Goal: Task Accomplishment & Management: Manage account settings

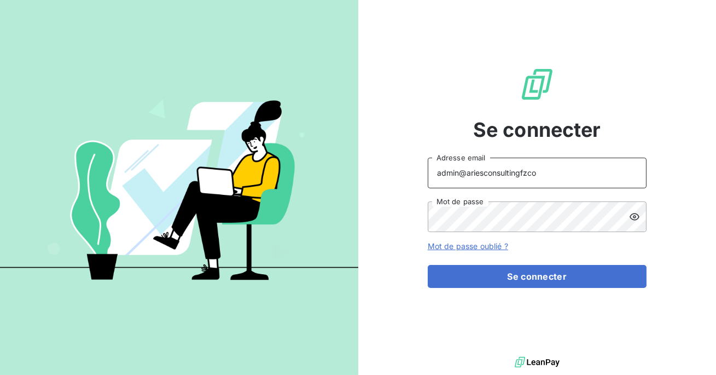
click at [537, 169] on input "admin@ariesconsultingfzco" at bounding box center [537, 173] width 219 height 31
type input "admin@bpaexperts"
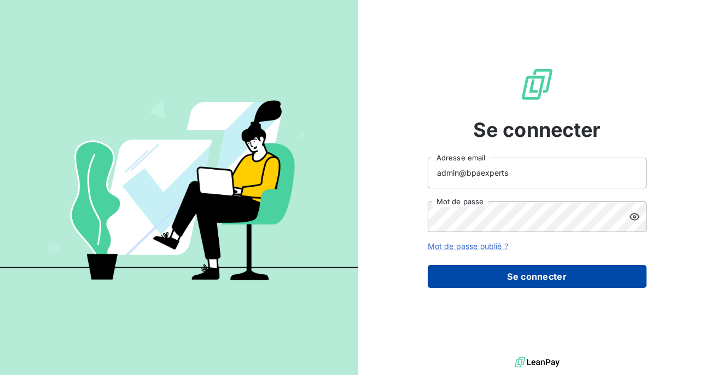
click at [524, 275] on button "Se connecter" at bounding box center [537, 276] width 219 height 23
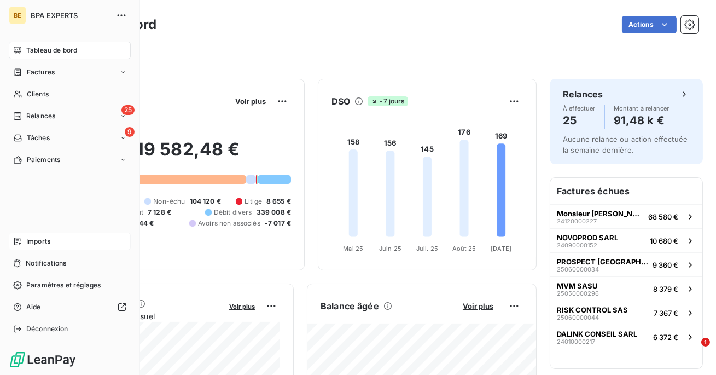
click at [42, 245] on span "Imports" at bounding box center [38, 241] width 24 height 10
click at [18, 333] on icon at bounding box center [17, 328] width 9 height 9
